Goal: Task Accomplishment & Management: Manage account settings

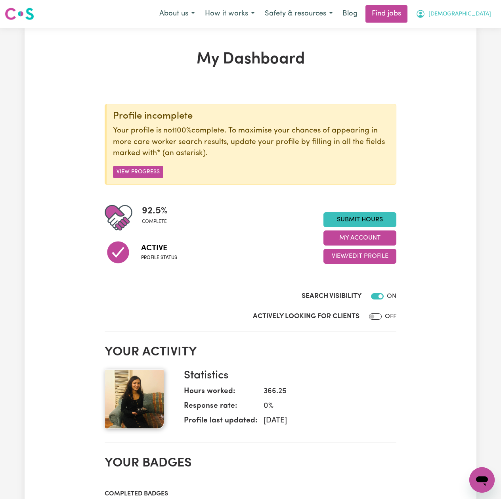
click at [473, 13] on span "[DEMOGRAPHIC_DATA]" at bounding box center [460, 14] width 63 height 9
click at [461, 43] on link "My Dashboard" at bounding box center [464, 45] width 63 height 15
click at [447, 44] on link "My Dashboard" at bounding box center [464, 45] width 63 height 15
click at [452, 41] on link "My Dashboard" at bounding box center [464, 45] width 63 height 15
click at [454, 30] on link "My Account" at bounding box center [464, 30] width 63 height 15
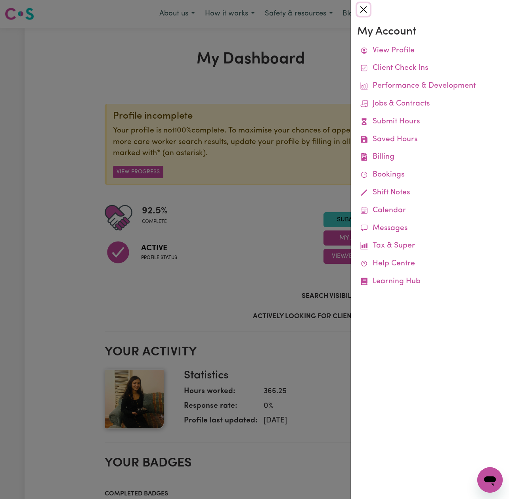
click at [362, 8] on button "Close" at bounding box center [363, 9] width 13 height 13
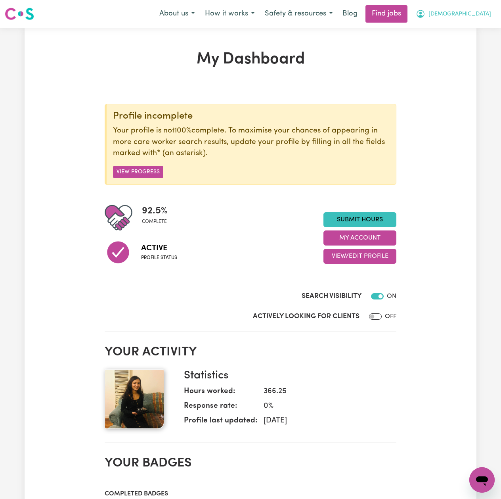
click at [477, 12] on span "[DEMOGRAPHIC_DATA]" at bounding box center [460, 14] width 63 height 9
click at [456, 56] on link "Logout" at bounding box center [464, 60] width 63 height 15
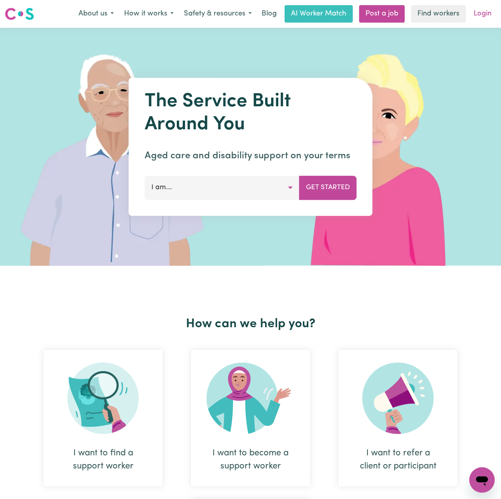
click at [481, 13] on link "Login" at bounding box center [482, 13] width 27 height 17
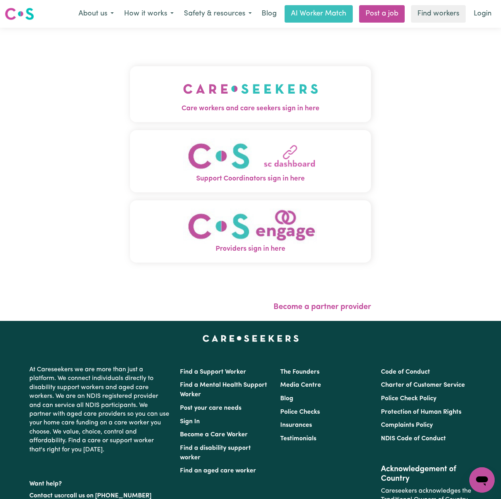
click at [130, 119] on button "Care workers and care seekers sign in here" at bounding box center [250, 94] width 241 height 56
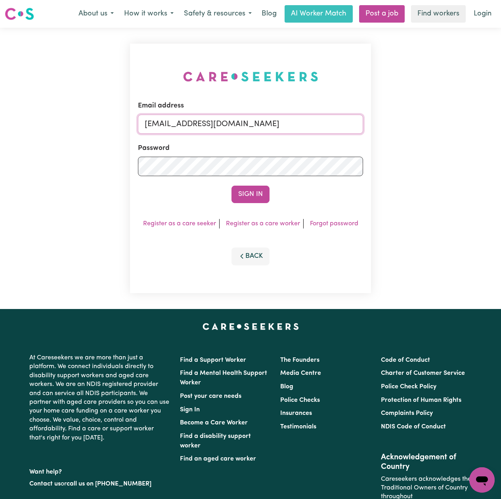
drag, startPoint x: 184, startPoint y: 125, endPoint x: 191, endPoint y: 138, distance: 14.4
click at [184, 125] on input "[EMAIL_ADDRESS][DOMAIN_NAME]" at bounding box center [250, 124] width 225 height 19
drag, startPoint x: 186, startPoint y: 125, endPoint x: 351, endPoint y: 140, distance: 166.0
click at [351, 140] on form "Email address Superuser~[EMAIL_ADDRESS][DOMAIN_NAME] Password Sign In" at bounding box center [250, 152] width 225 height 102
type input "Superuser~[EMAIL_ADDRESS][DOMAIN_NAME]"
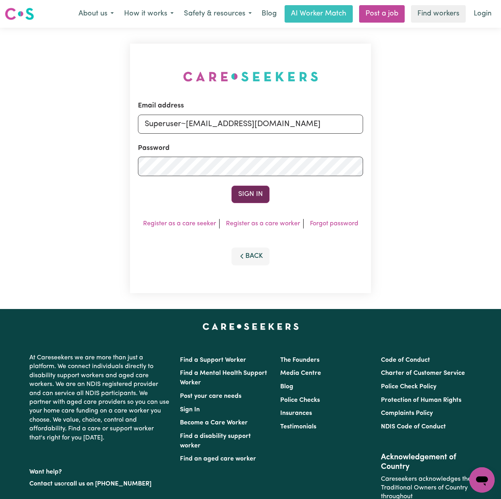
click at [255, 197] on button "Sign In" at bounding box center [251, 194] width 38 height 17
